Goal: Task Accomplishment & Management: Manage account settings

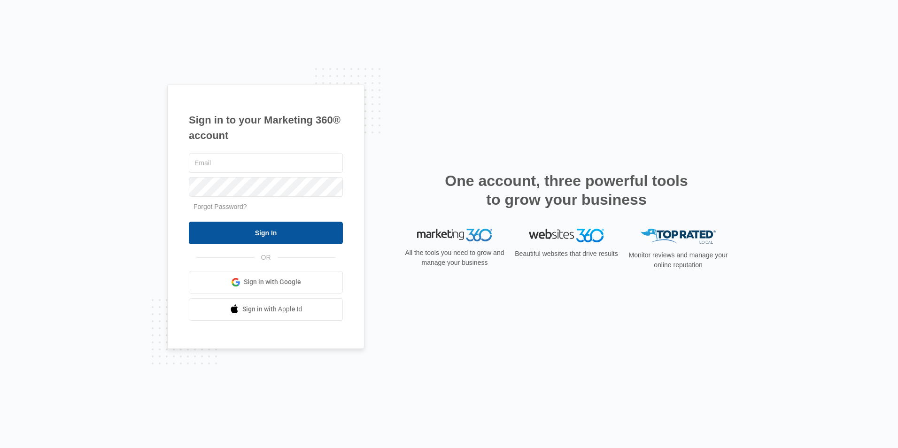
type input "[PERSON_NAME][EMAIL_ADDRESS][DOMAIN_NAME]"
click at [275, 239] on input "Sign In" at bounding box center [266, 233] width 154 height 23
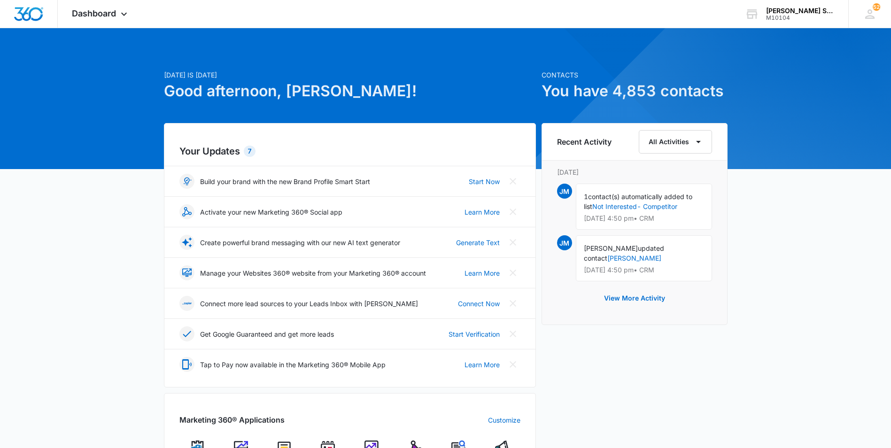
click at [40, 281] on div "[DATE] is [DATE] Good afternoon, [PERSON_NAME]! Contacts You have 4,853 contact…" at bounding box center [445, 434] width 891 height 788
click at [635, 205] on link "Not Interested- Competitor" at bounding box center [634, 206] width 85 height 8
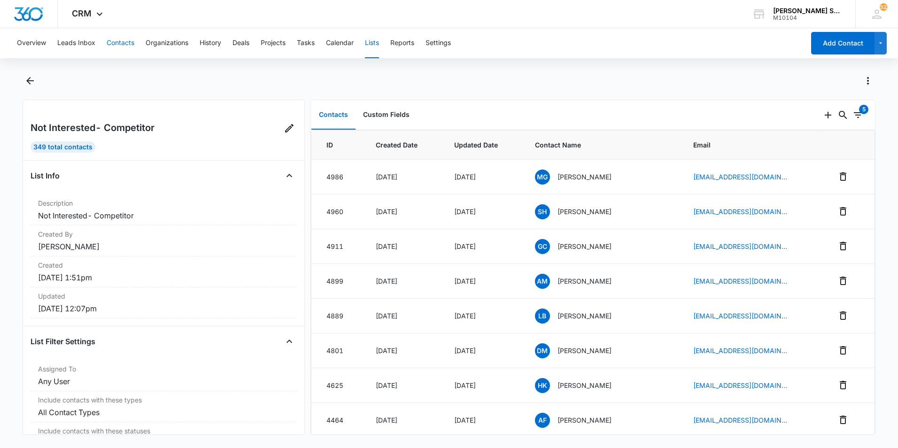
click at [118, 43] on button "Contacts" at bounding box center [121, 43] width 28 height 30
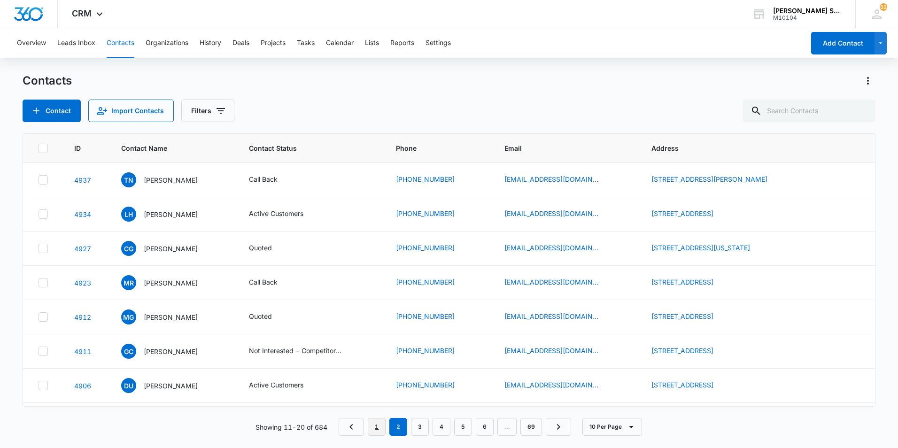
click at [373, 428] on link "1" at bounding box center [377, 427] width 18 height 18
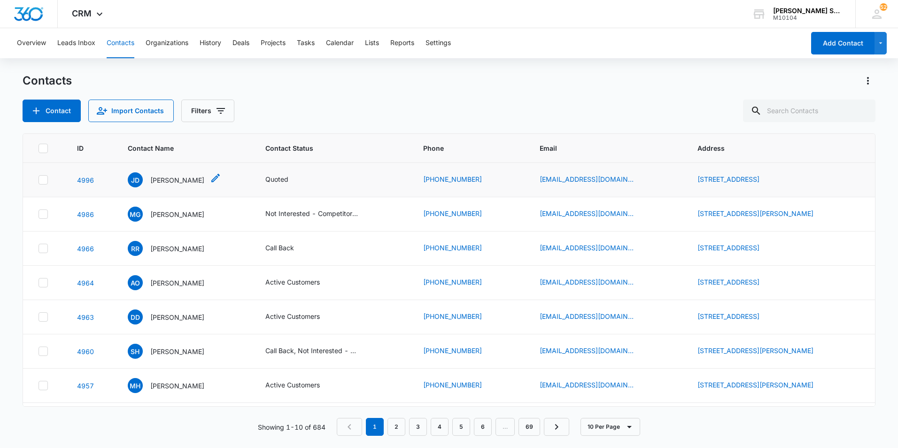
click at [166, 182] on p "[PERSON_NAME]" at bounding box center [177, 180] width 54 height 10
